Goal: Transaction & Acquisition: Purchase product/service

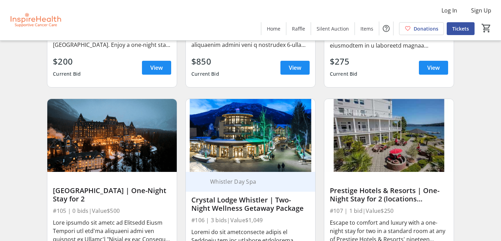
scroll to position [783, 0]
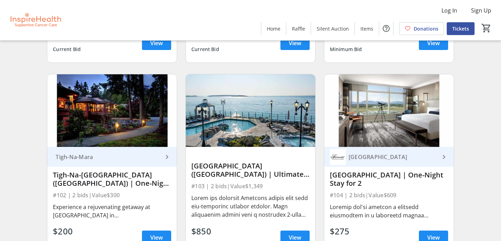
scroll to position [633, 0]
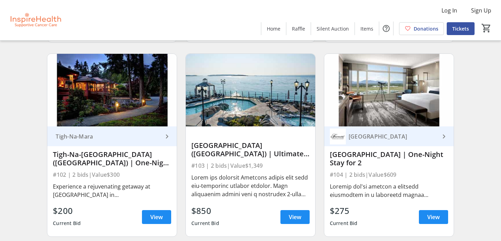
click at [246, 113] on img at bounding box center [250, 90] width 129 height 73
click at [289, 215] on span "View" at bounding box center [295, 217] width 13 height 8
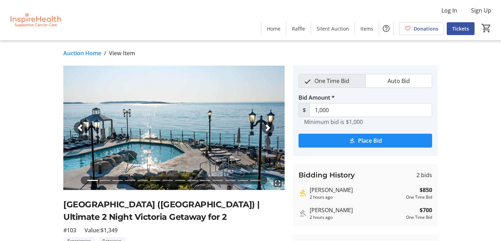
click at [126, 53] on span "View Item" at bounding box center [122, 53] width 26 height 8
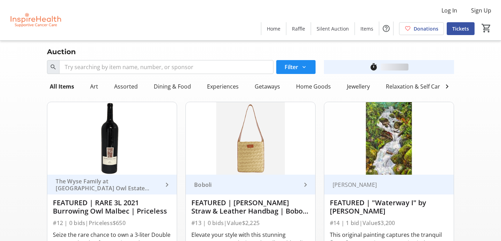
scroll to position [633, 0]
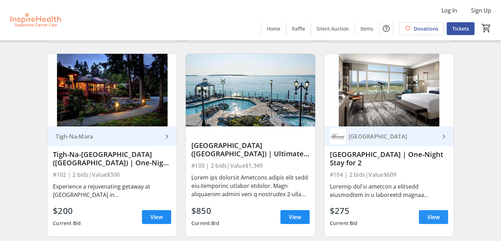
click at [438, 218] on span "View" at bounding box center [433, 217] width 13 height 8
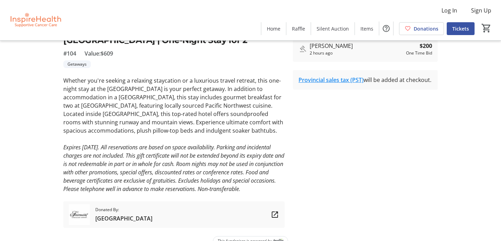
scroll to position [186, 0]
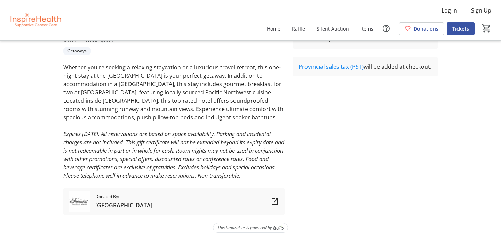
type input "425"
